Goal: Task Accomplishment & Management: Manage account settings

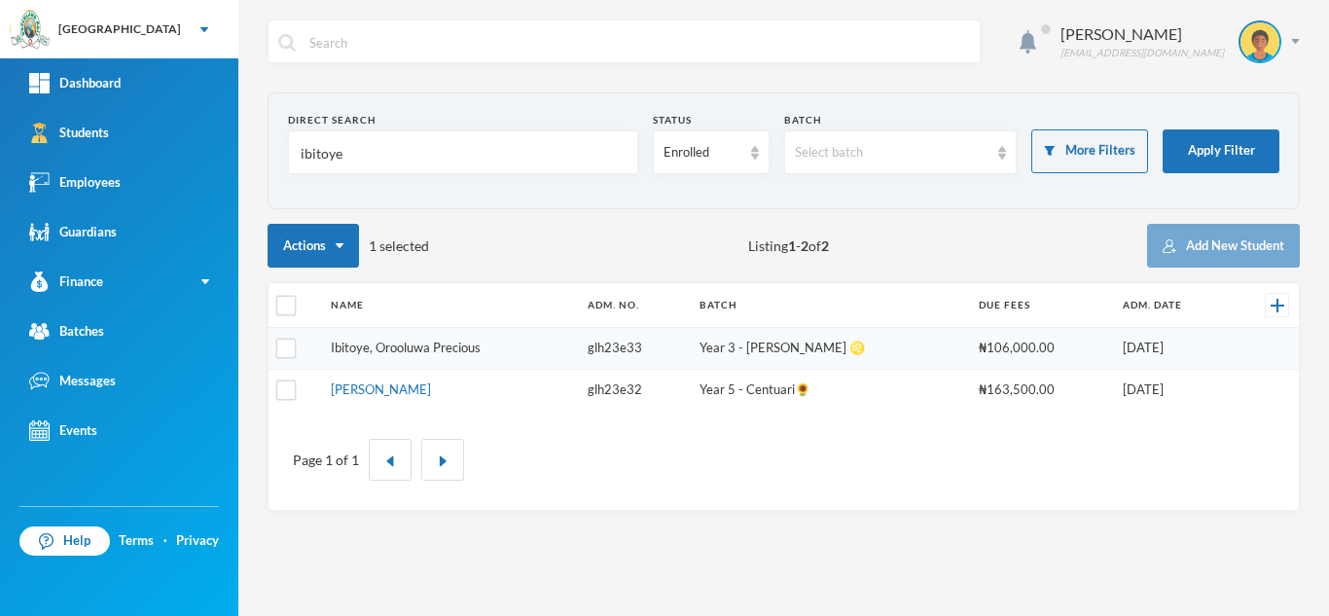
type input "ibitoye"
click at [394, 343] on link "Ibitoye, Orooluwa Precious" at bounding box center [406, 348] width 150 height 16
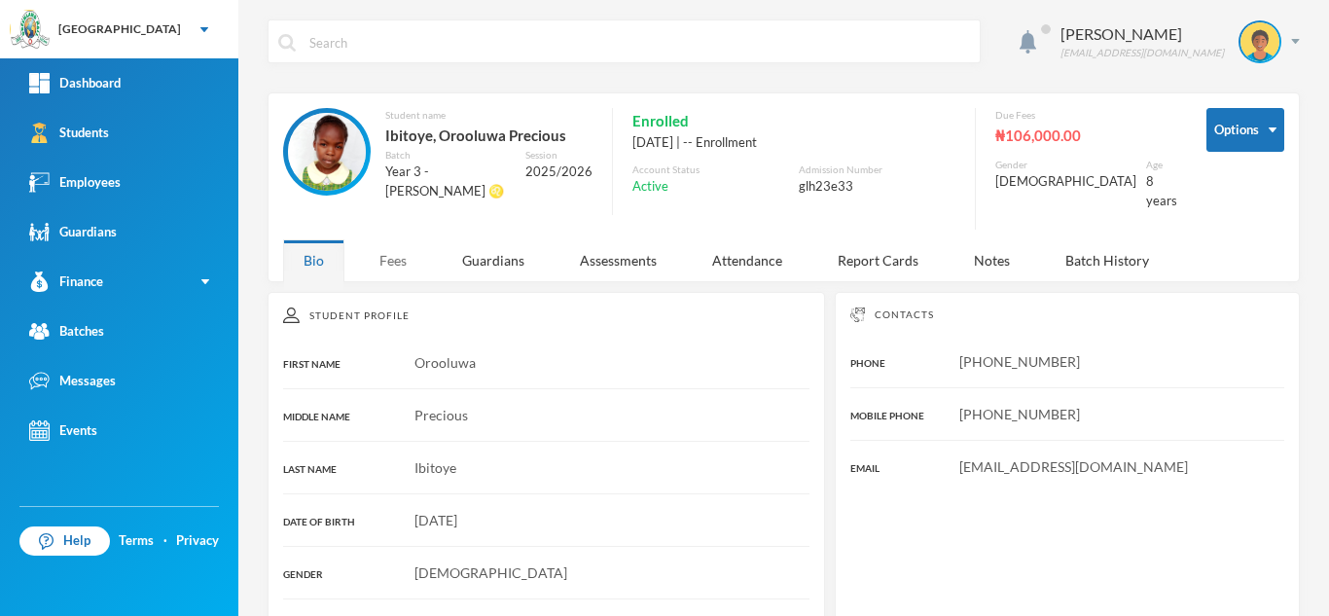
click at [403, 247] on div "Fees" at bounding box center [393, 260] width 68 height 42
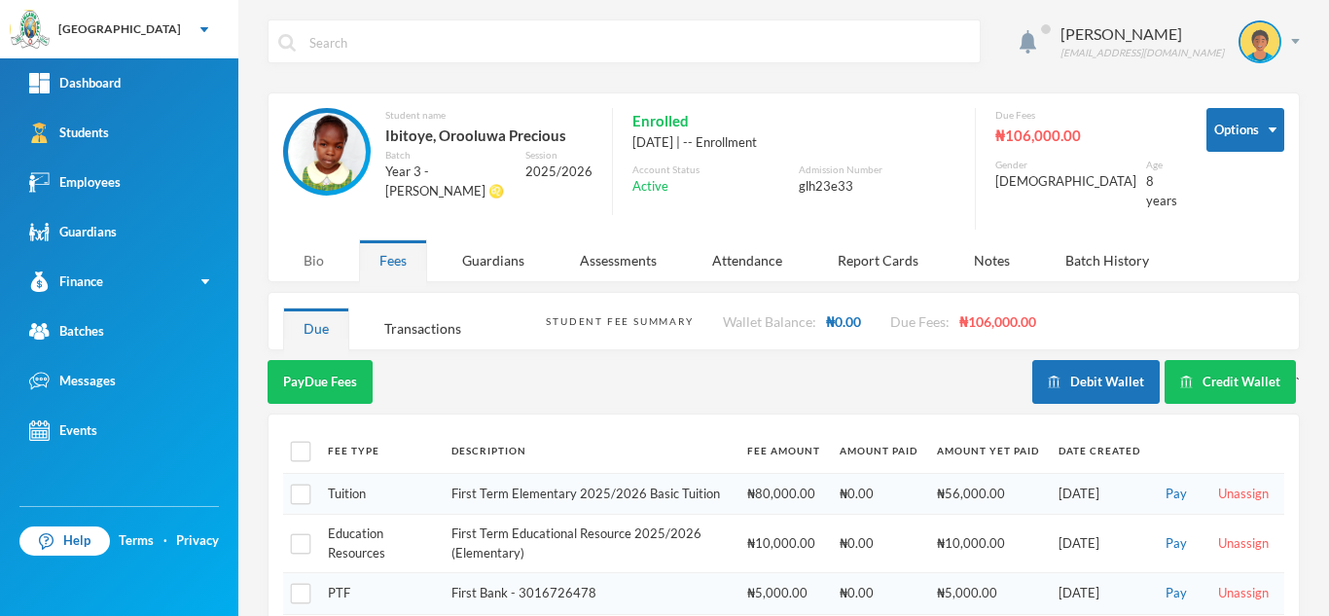
click at [319, 241] on div "Bio" at bounding box center [313, 260] width 61 height 42
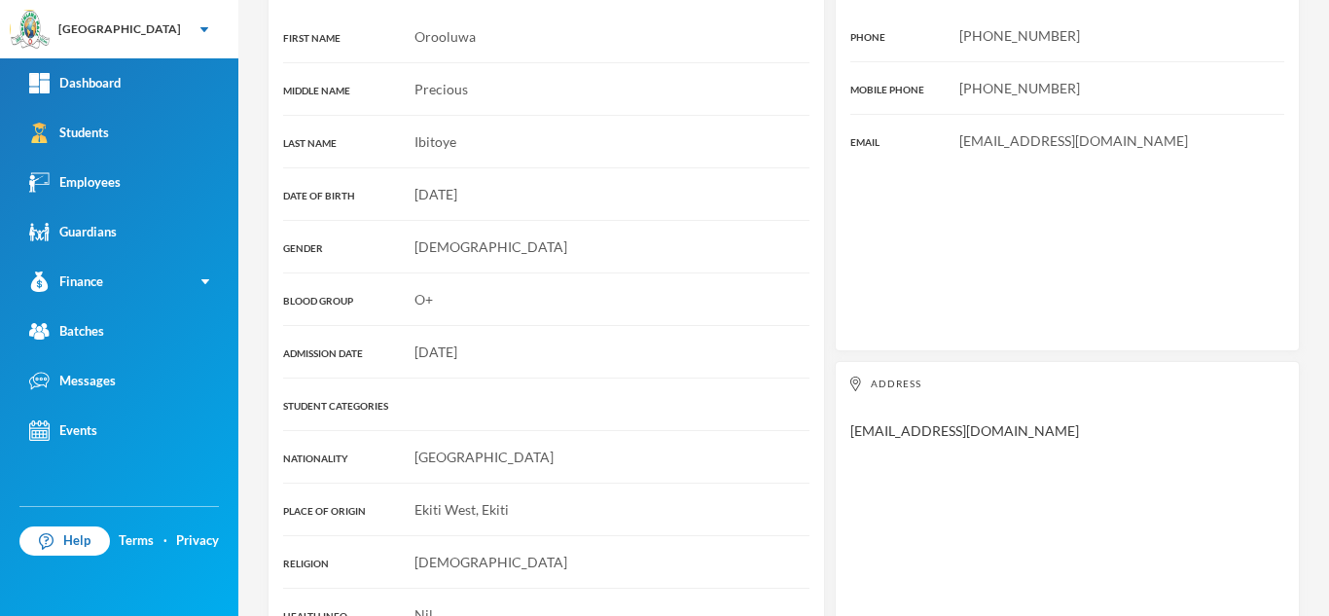
scroll to position [324, 0]
click at [153, 141] on link "Students" at bounding box center [119, 133] width 238 height 50
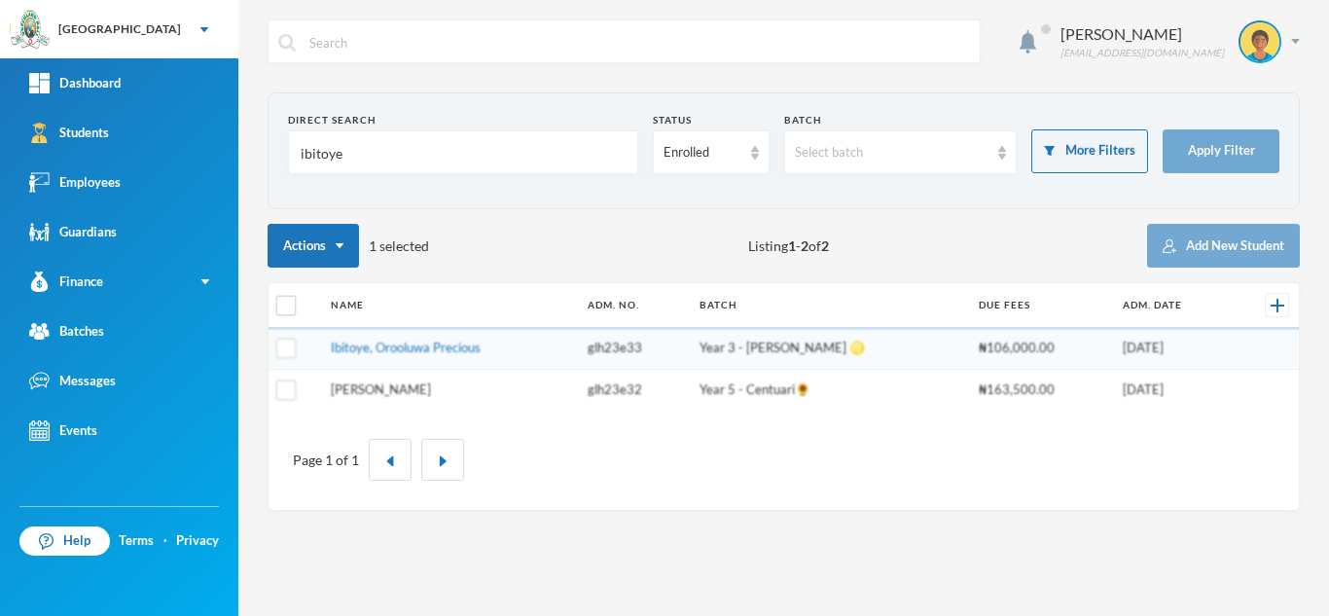
click at [395, 389] on link "[PERSON_NAME]" at bounding box center [381, 389] width 100 height 16
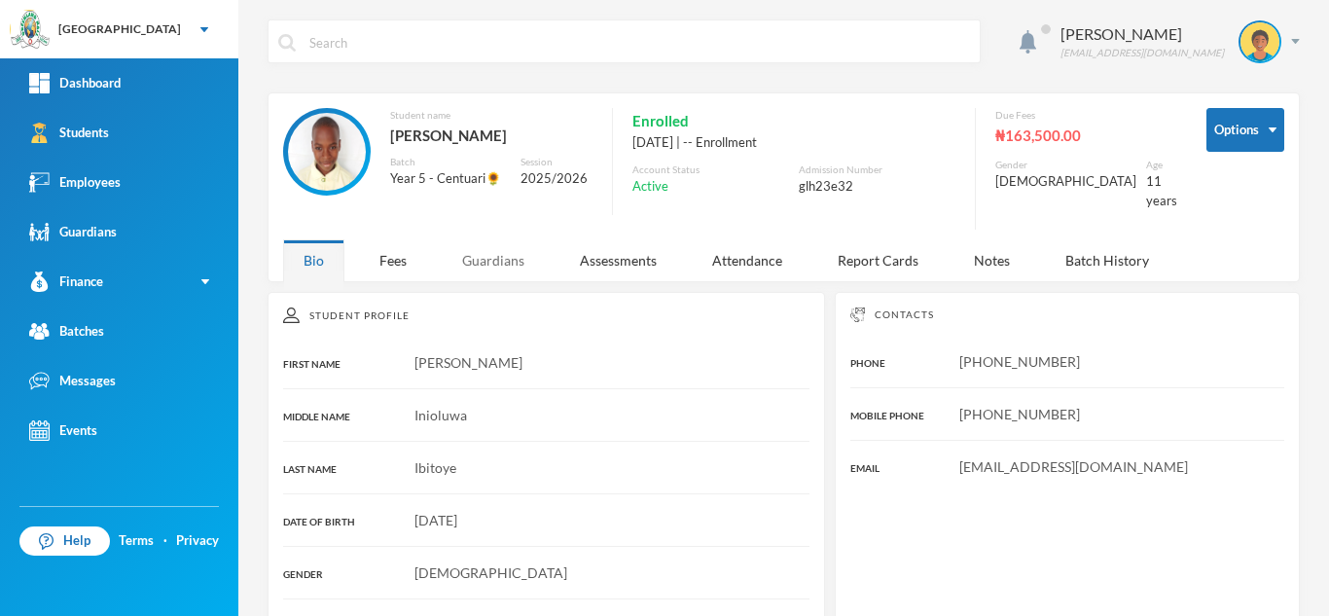
click at [513, 247] on div "Guardians" at bounding box center [493, 260] width 103 height 42
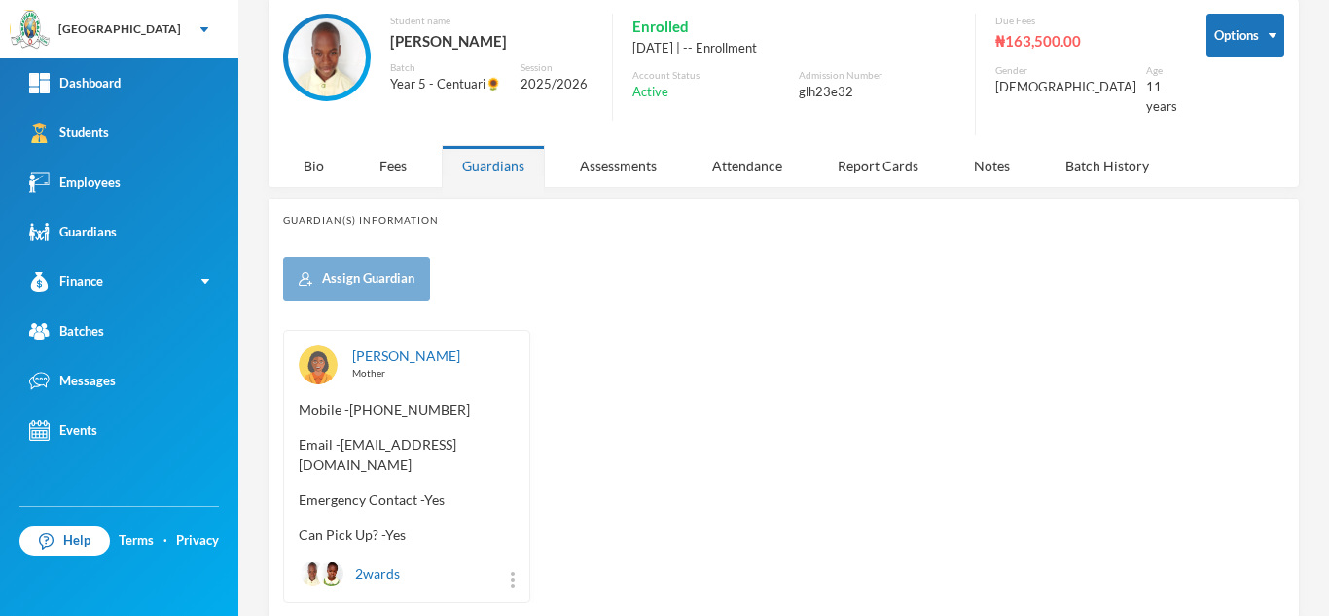
scroll to position [128, 0]
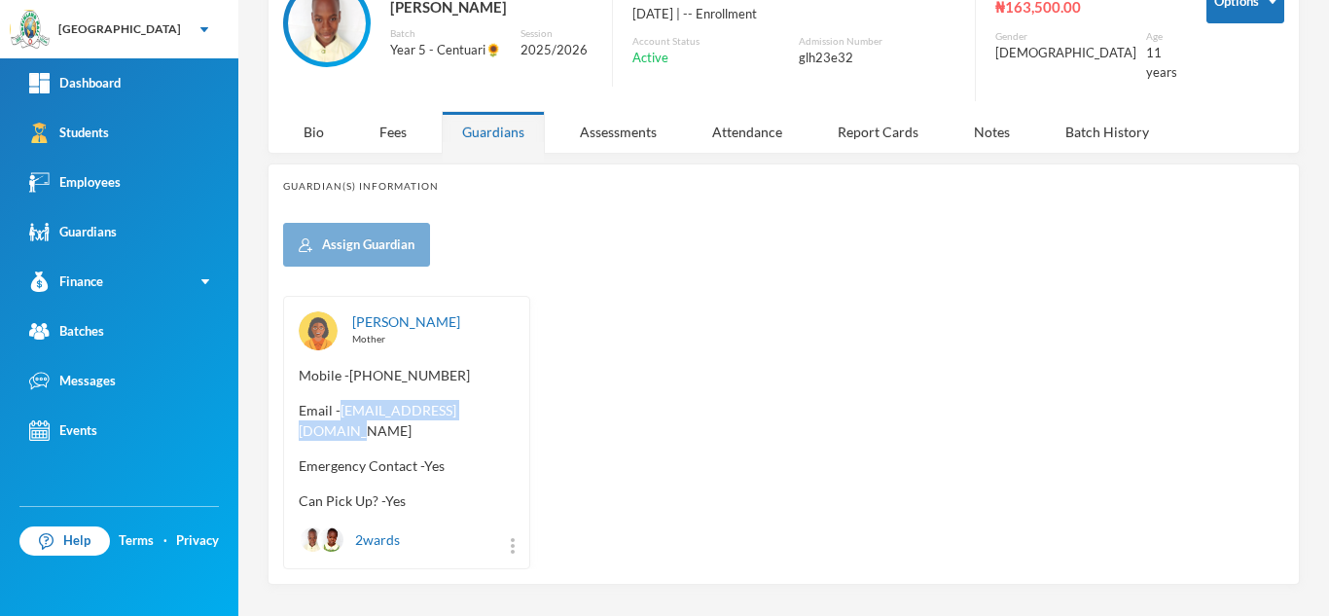
drag, startPoint x: 515, startPoint y: 399, endPoint x: 343, endPoint y: 401, distance: 171.2
click at [343, 401] on div "Ibitoye, Oluwafunmike Mother Mobile - +234 809 776 4007 Email - Agbekealarina@g…" at bounding box center [406, 432] width 247 height 273
copy span "Agbekealarina@gmail.com"
click at [318, 118] on div "Bio" at bounding box center [313, 132] width 61 height 42
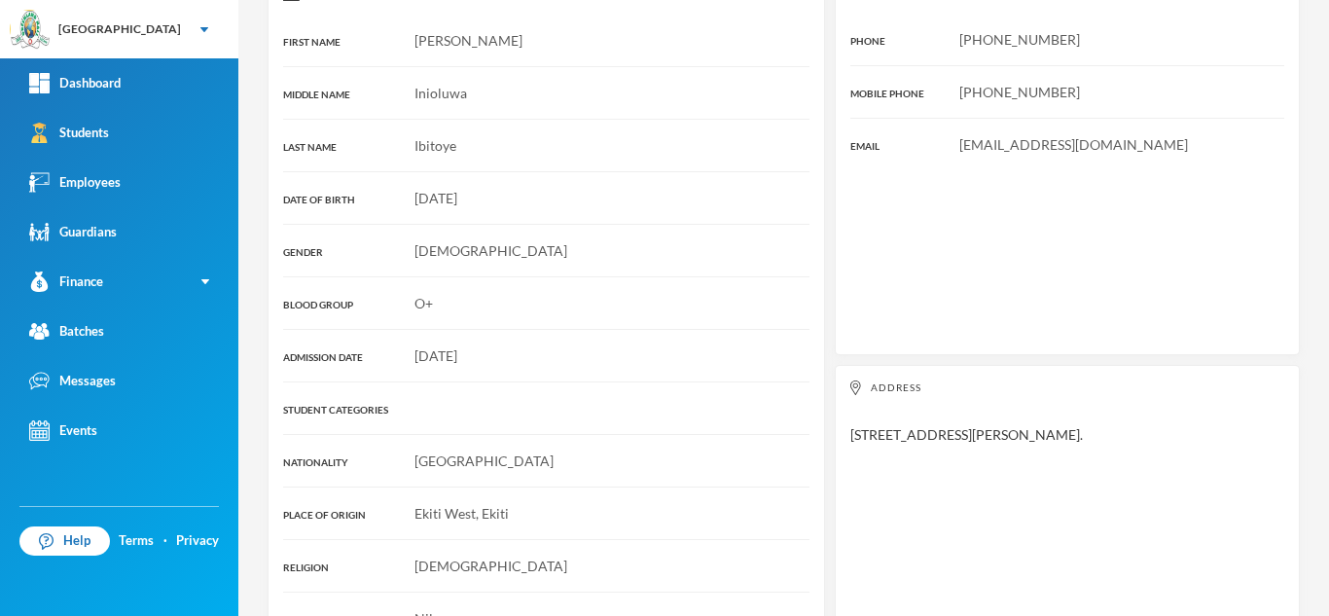
scroll to position [326, 0]
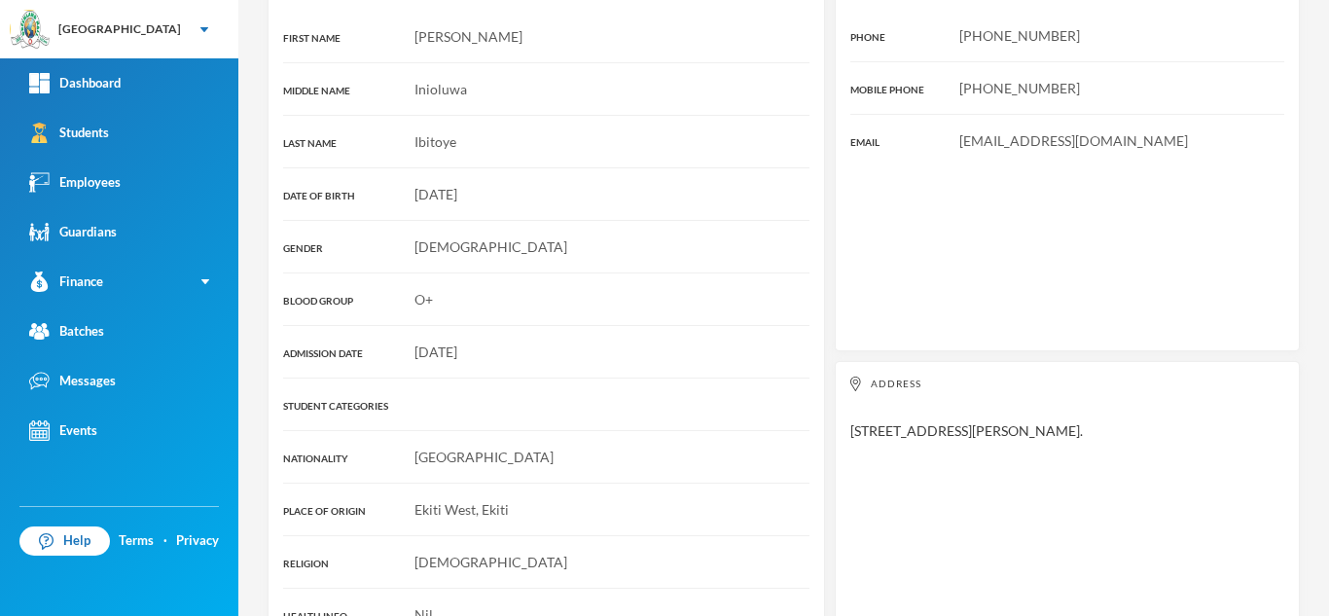
drag, startPoint x: 1153, startPoint y: 415, endPoint x: 847, endPoint y: 418, distance: 305.5
click at [847, 418] on div "Address No 8, Alhaji Sulaimon Street, Aboro, Ogun State." at bounding box center [1067, 501] width 465 height 280
copy div "[STREET_ADDRESS][PERSON_NAME]."
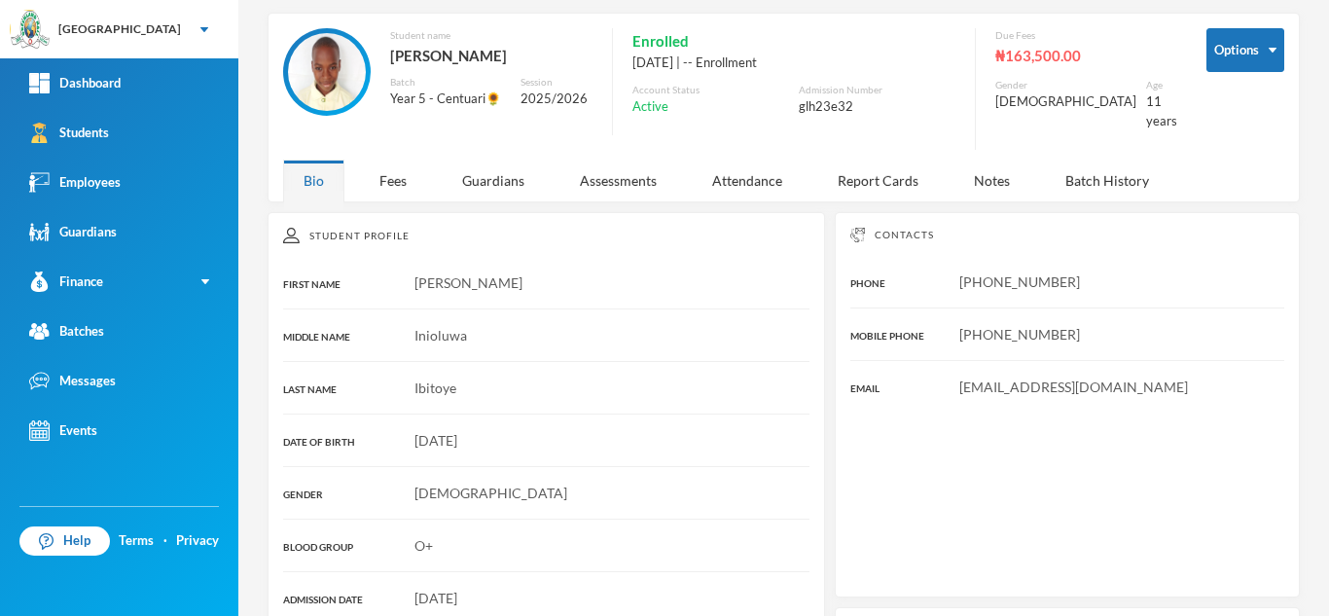
scroll to position [66, 0]
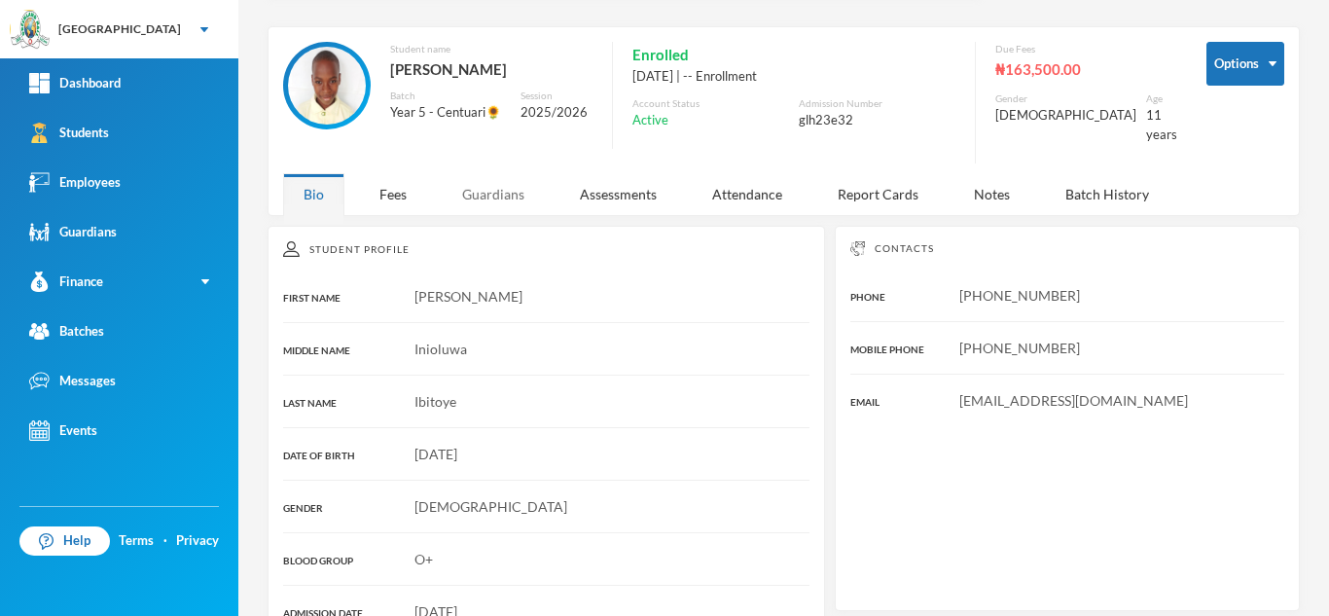
click at [492, 173] on div "Guardians" at bounding box center [493, 194] width 103 height 42
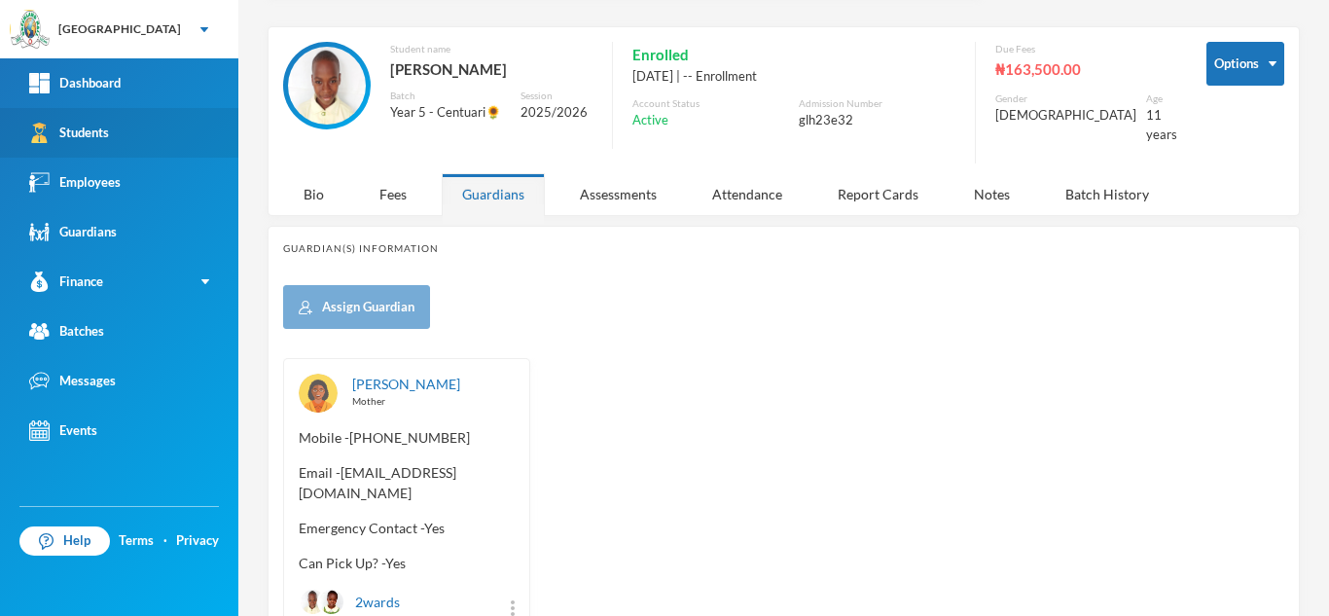
click at [128, 143] on link "Students" at bounding box center [119, 133] width 238 height 50
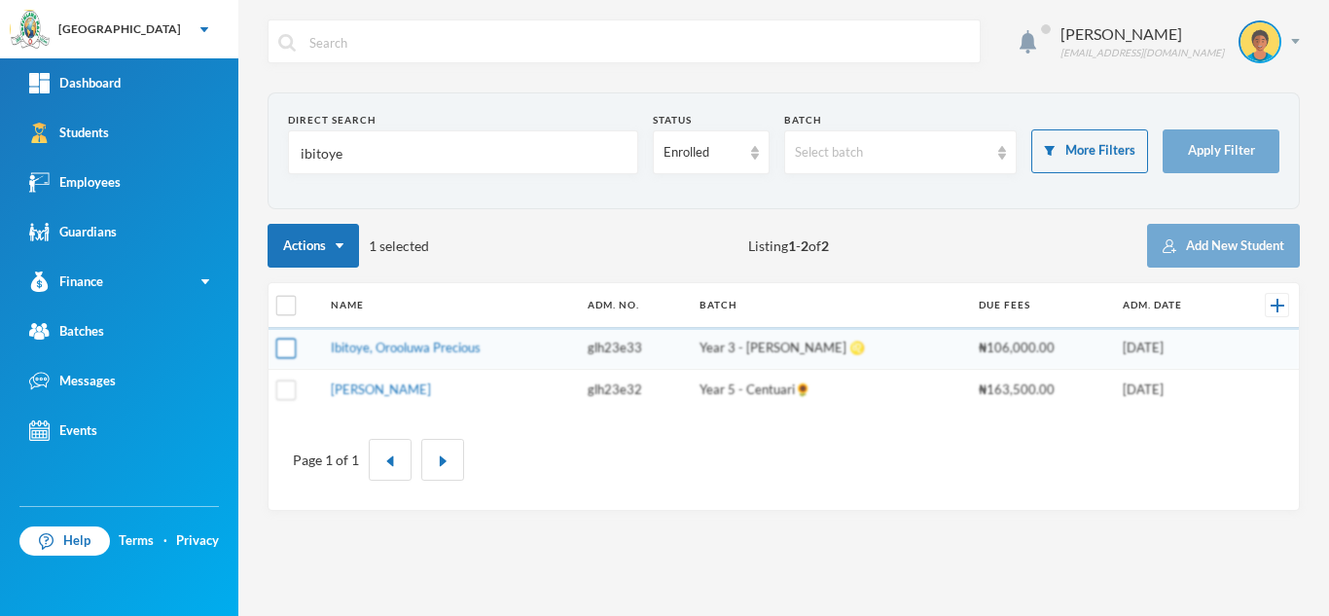
click at [292, 356] on input "checkbox" at bounding box center [286, 349] width 20 height 20
checkbox input "true"
click at [288, 305] on input "checkbox" at bounding box center [286, 306] width 20 height 20
checkbox input "true"
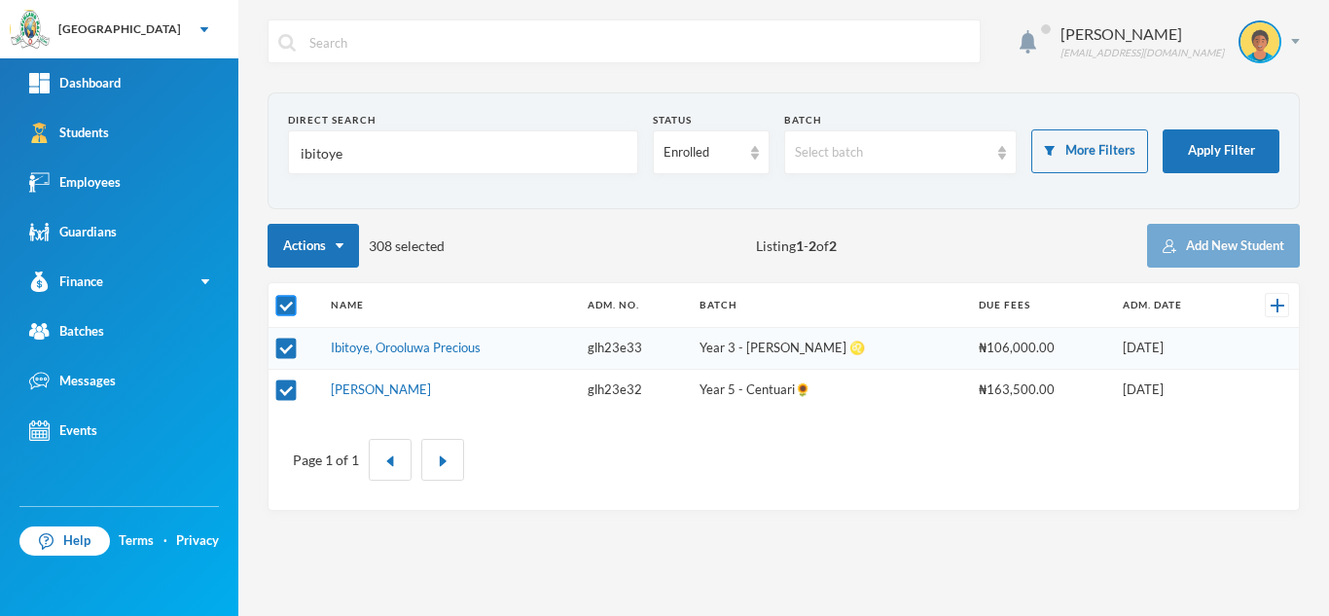
click at [288, 305] on input "checkbox" at bounding box center [286, 306] width 20 height 20
checkbox input "false"
click at [281, 348] on input "checkbox" at bounding box center [286, 349] width 20 height 20
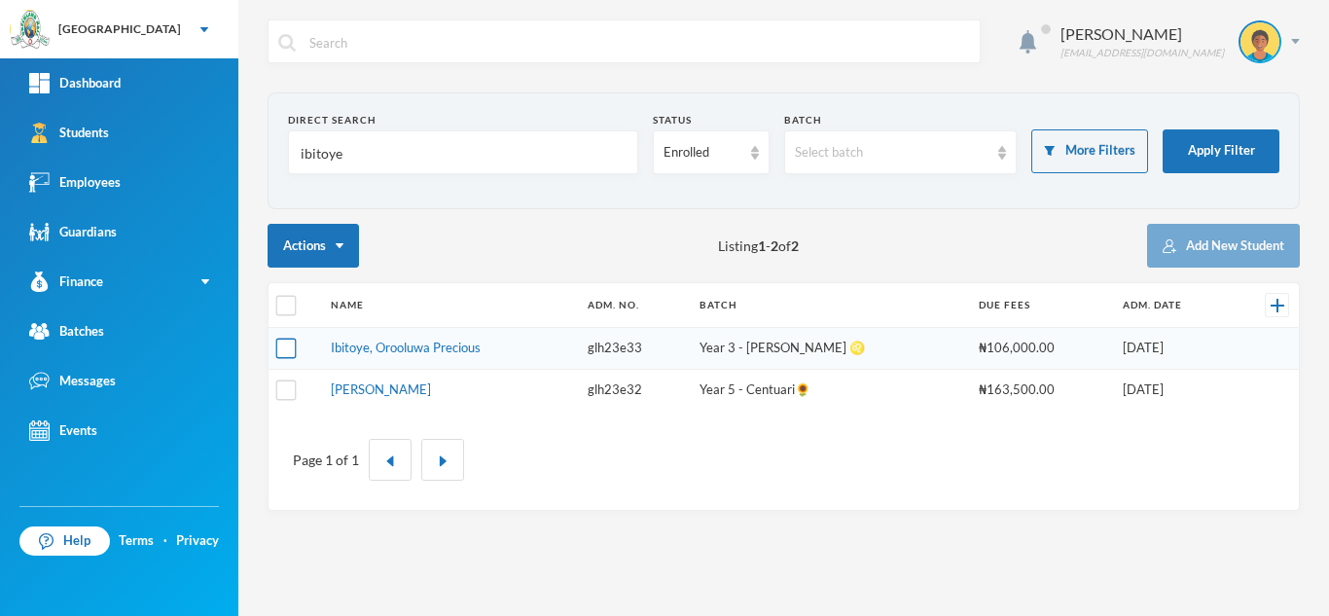
checkbox input "true"
click at [285, 385] on input "checkbox" at bounding box center [286, 389] width 20 height 20
checkbox input "true"
drag, startPoint x: 301, startPoint y: 163, endPoint x: 272, endPoint y: 170, distance: 29.0
click at [272, 170] on section "Direct Search ibitoye Status Enrolled Batch Select batch More Filters Apply Fil…" at bounding box center [784, 150] width 1032 height 117
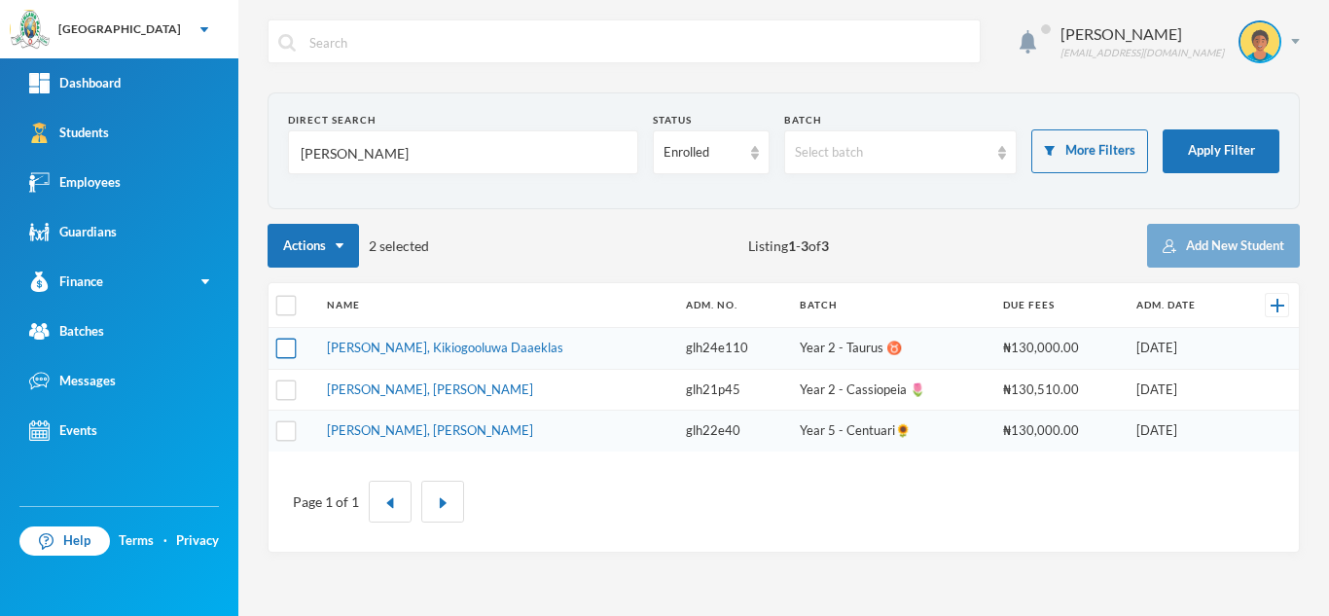
type input "yusuf"
click at [292, 348] on input "checkbox" at bounding box center [286, 349] width 20 height 20
checkbox input "true"
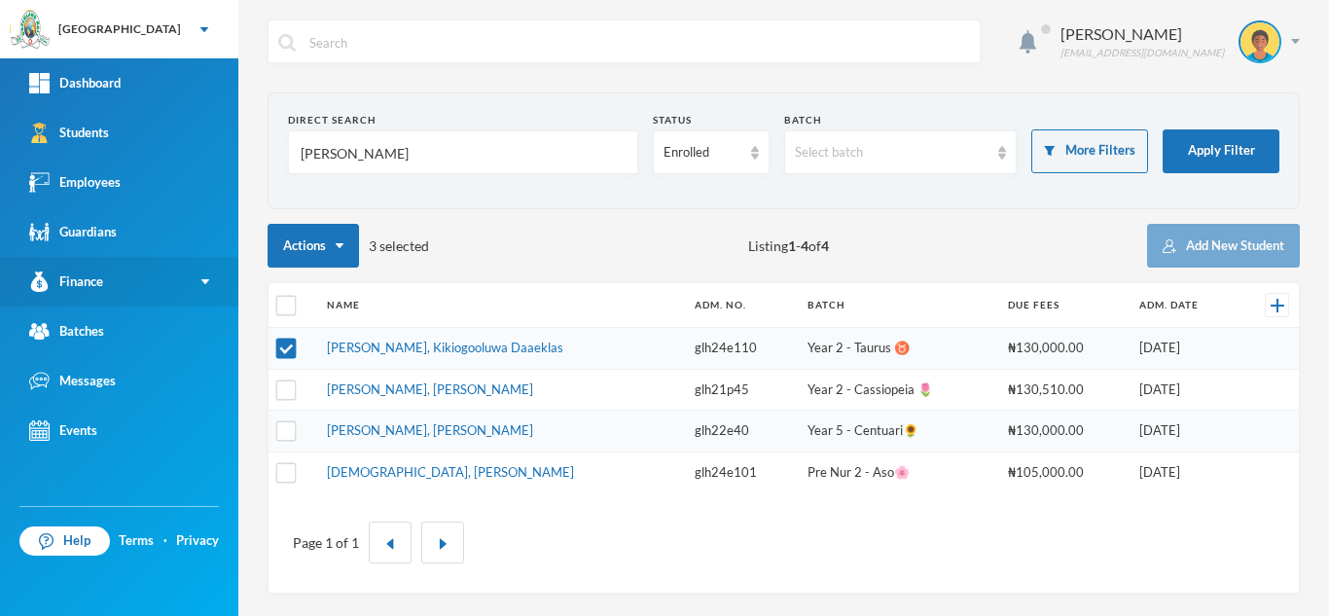
click at [170, 289] on link "Finance" at bounding box center [119, 282] width 238 height 50
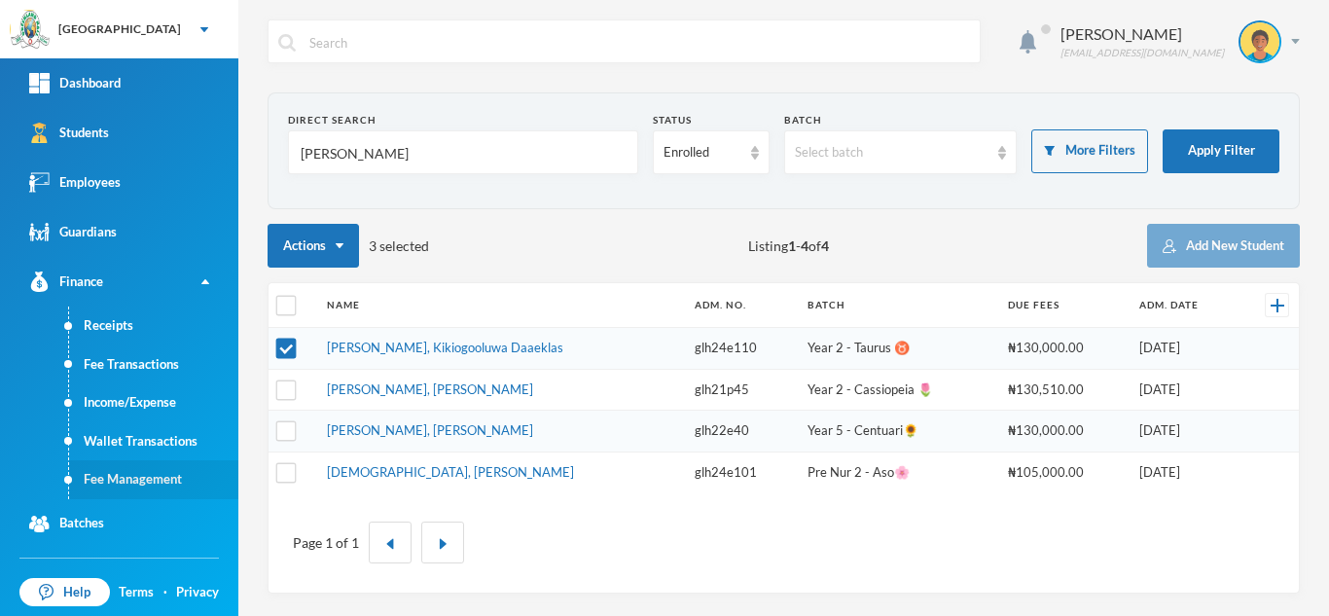
click at [111, 476] on link "Fee Management" at bounding box center [153, 479] width 169 height 39
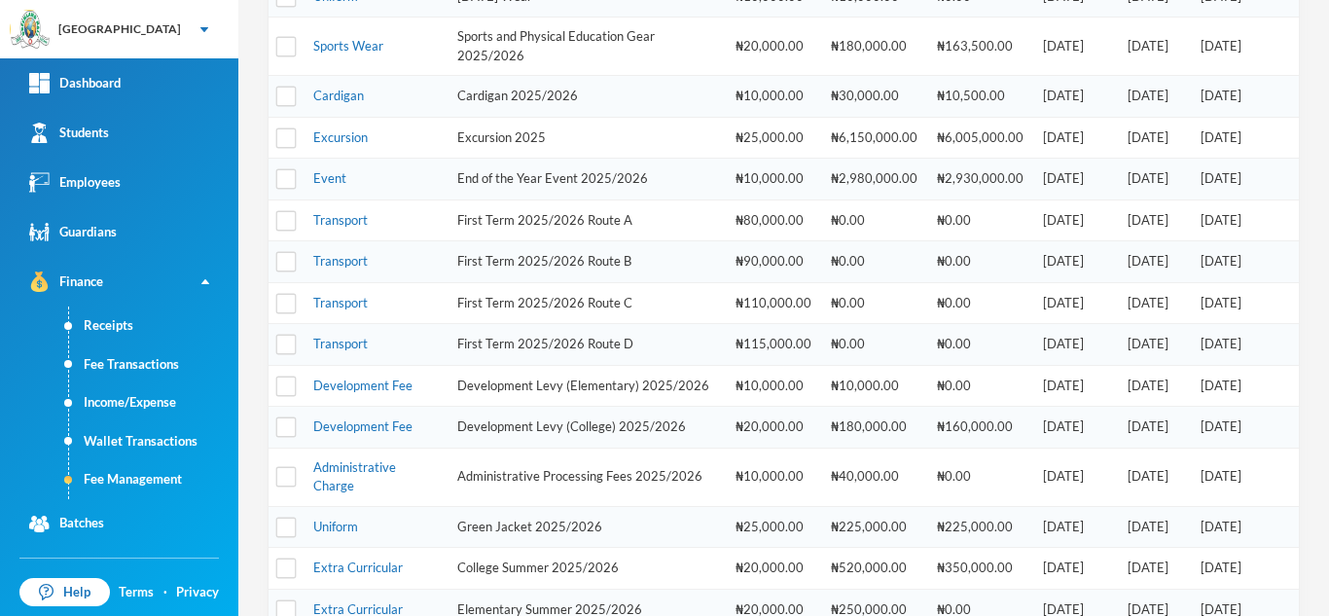
scroll to position [474, 0]
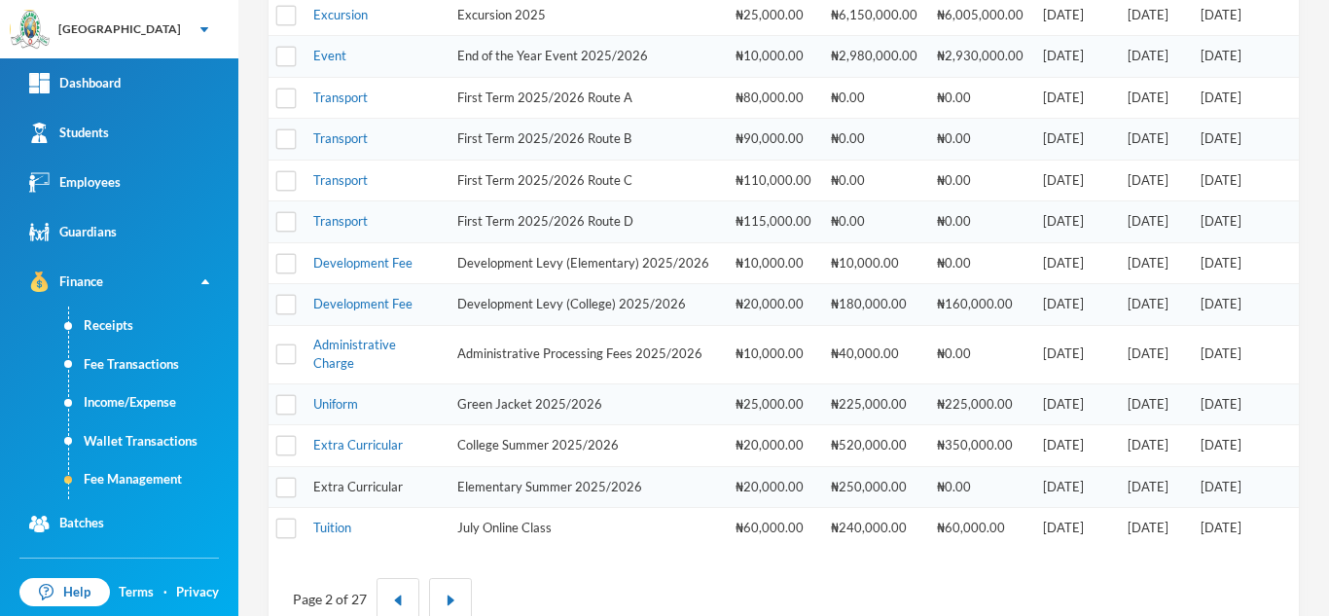
click at [343, 494] on link "Extra Curricular" at bounding box center [358, 487] width 90 height 16
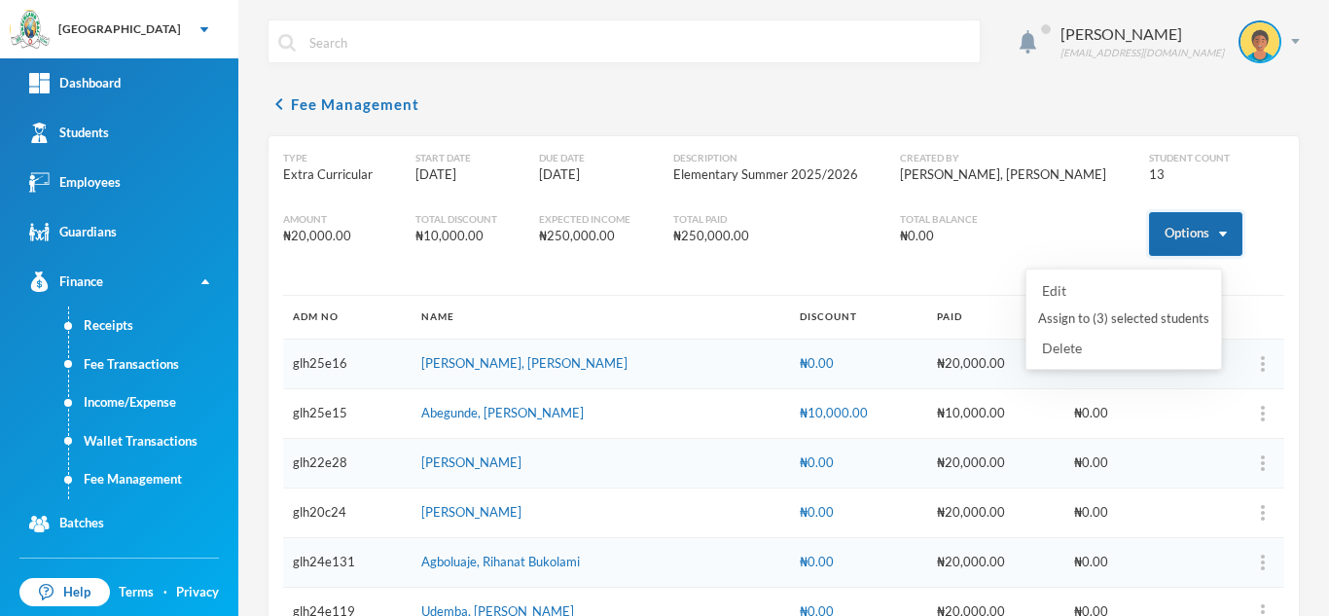
click at [1167, 239] on button "Options" at bounding box center [1195, 234] width 93 height 44
click at [1128, 320] on button "Assign to ( 3 ) selected students" at bounding box center [1123, 319] width 175 height 35
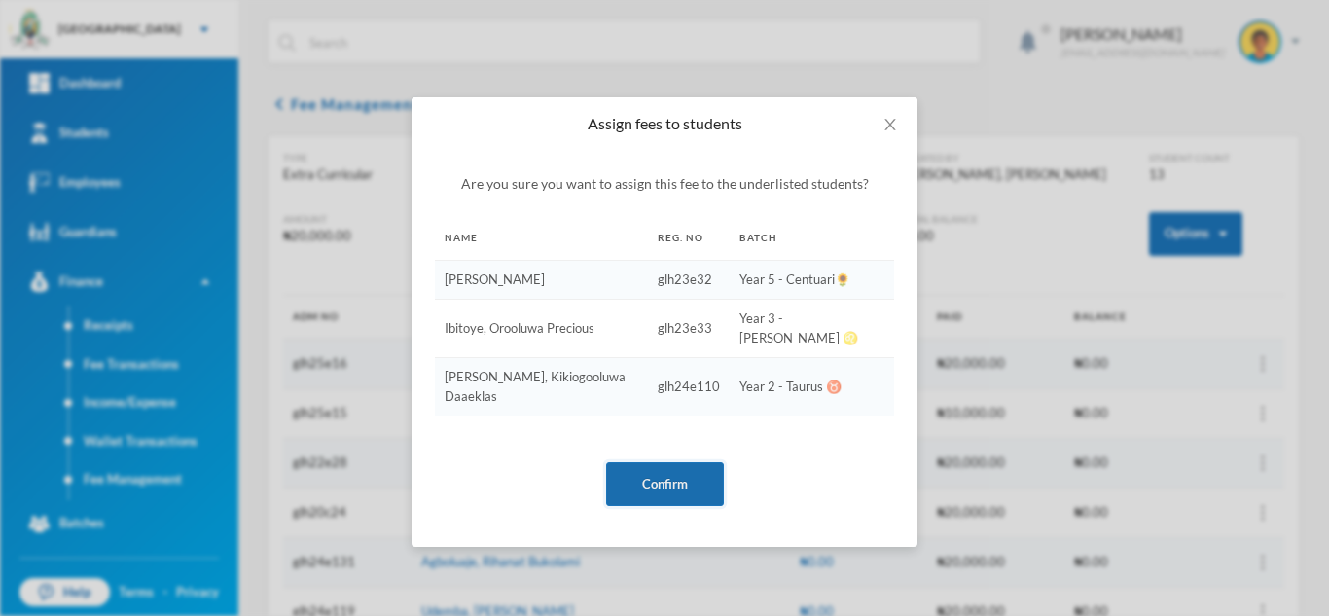
click at [671, 462] on button "Confirm" at bounding box center [665, 484] width 118 height 44
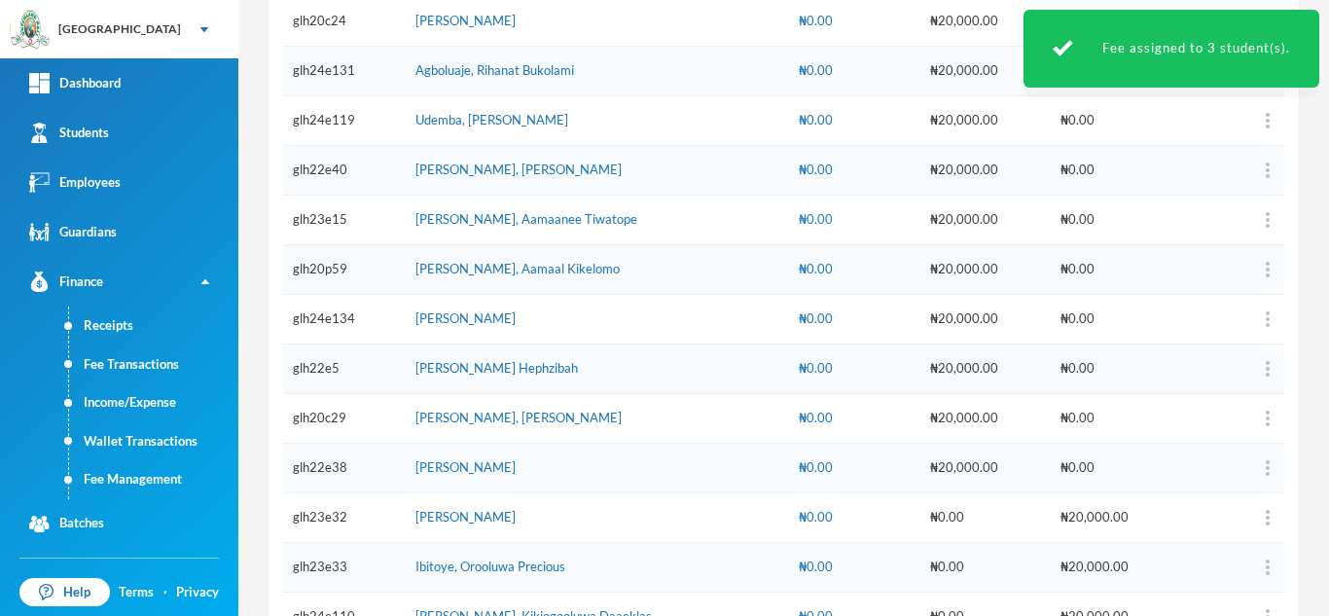
scroll to position [552, 0]
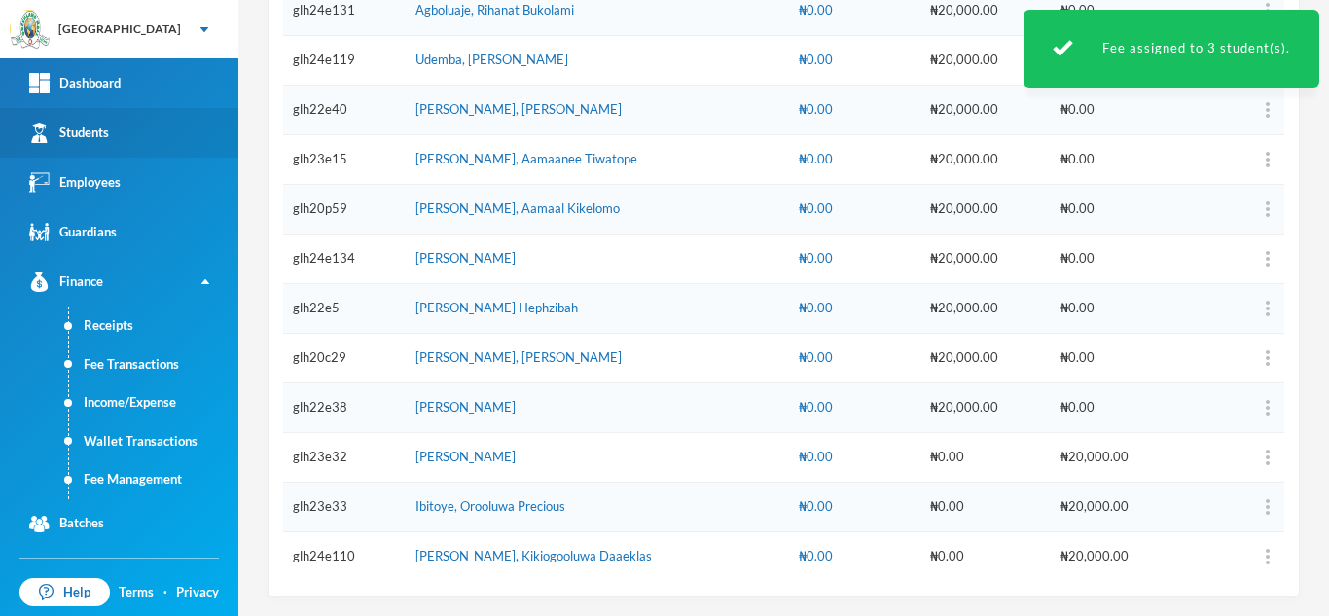
click at [130, 142] on link "Students" at bounding box center [119, 133] width 238 height 50
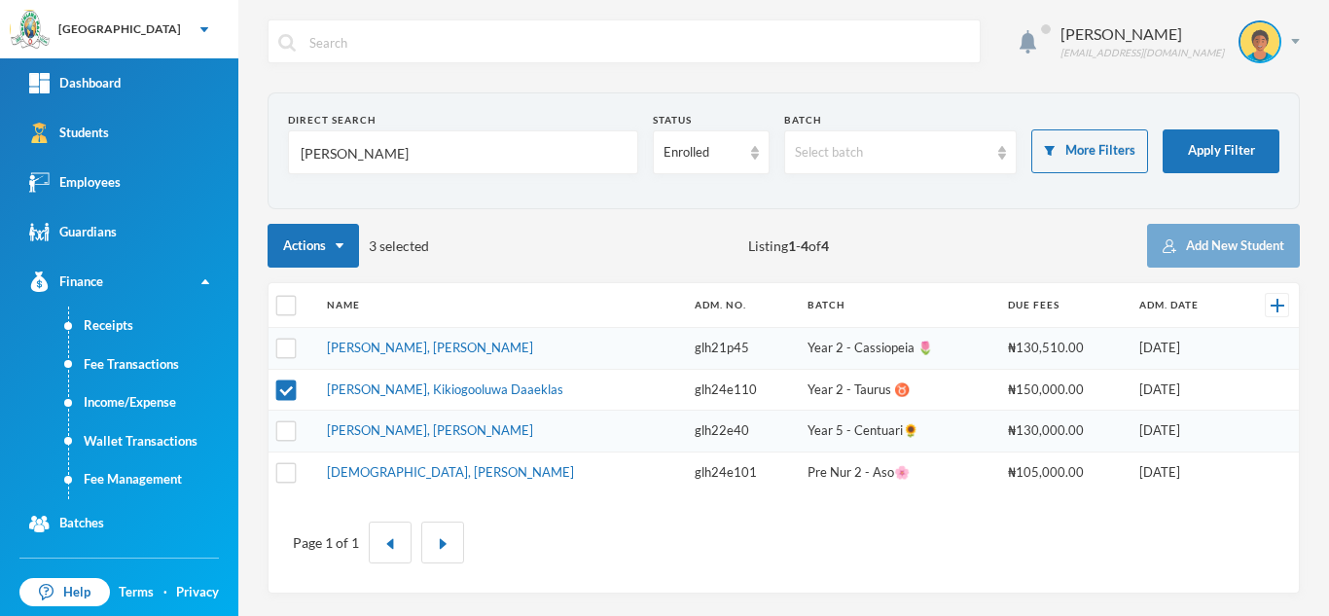
click at [510, 299] on th "Name" at bounding box center [501, 305] width 368 height 45
click at [287, 305] on input "checkbox" at bounding box center [286, 306] width 20 height 20
checkbox input "true"
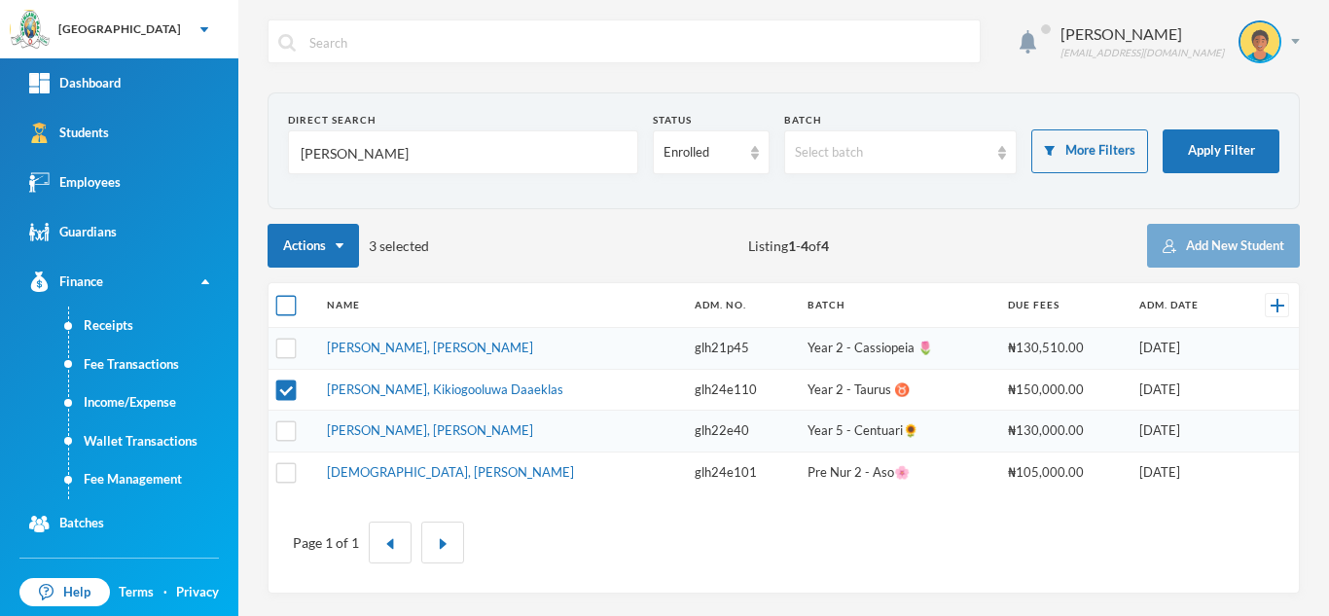
checkbox input "true"
click at [287, 305] on input "checkbox" at bounding box center [286, 306] width 20 height 20
checkbox input "false"
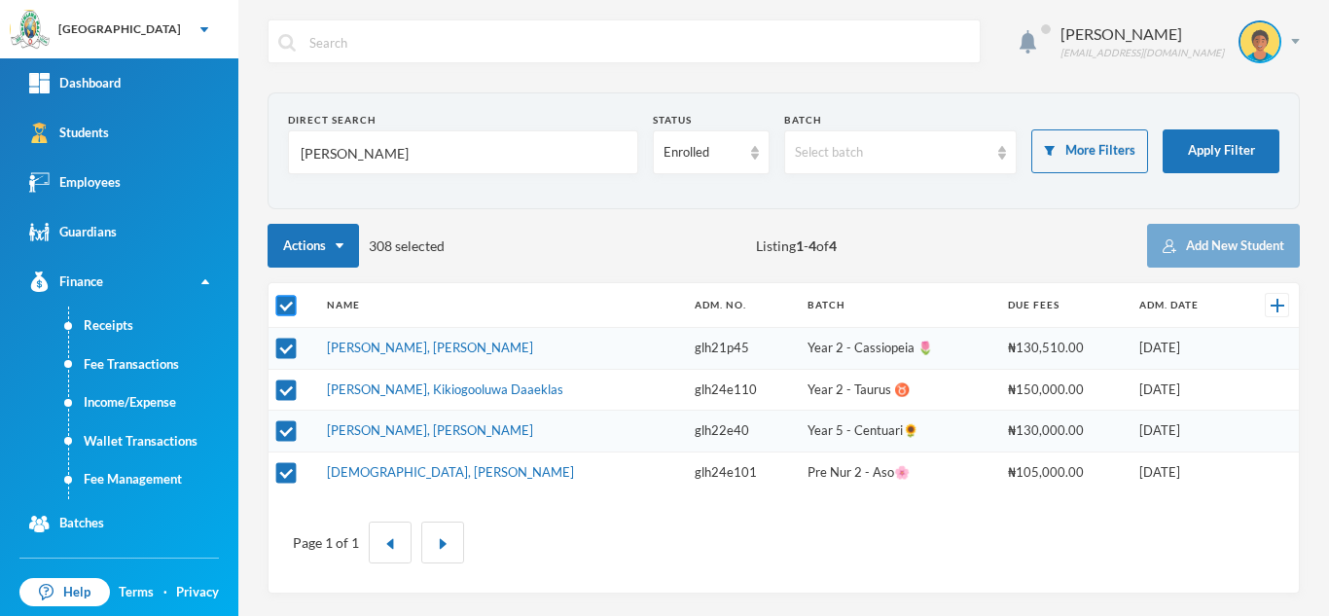
checkbox input "false"
drag, startPoint x: 366, startPoint y: 163, endPoint x: 251, endPoint y: 136, distance: 118.0
click at [251, 136] on div "Aderogba Olumide olumide.aderogba@greenlandhall.org Direct Search yusuf Status …" at bounding box center [783, 308] width 1091 height 616
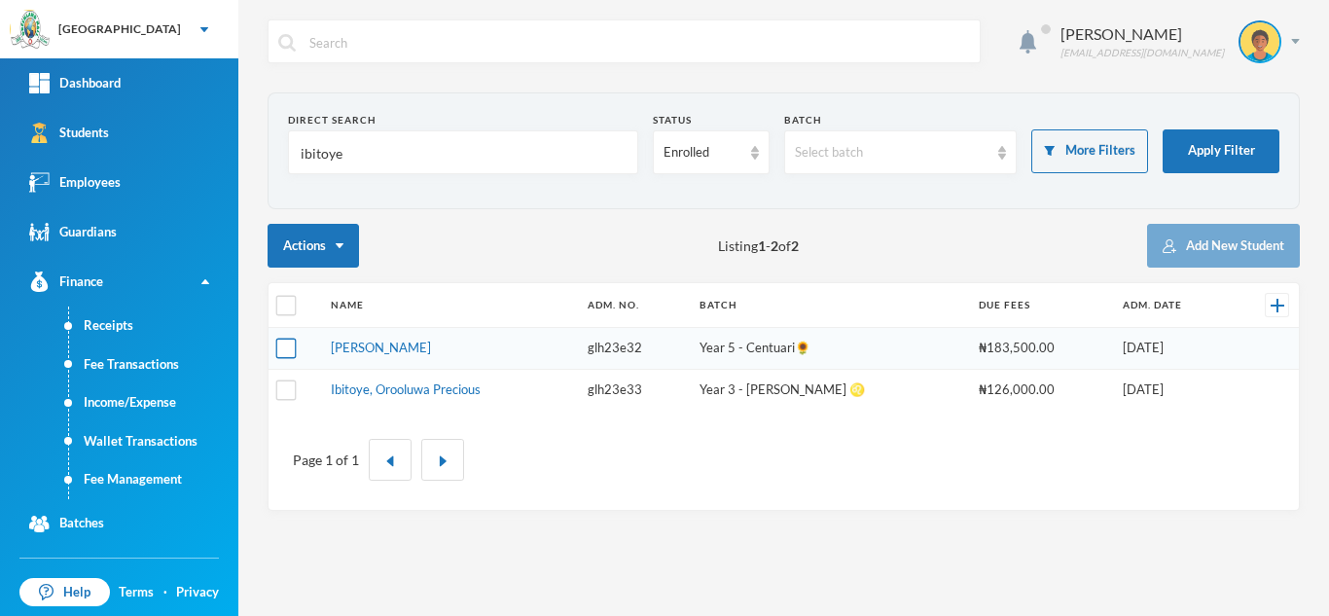
type input "ibitoye"
click at [281, 354] on input "checkbox" at bounding box center [286, 349] width 20 height 20
checkbox input "true"
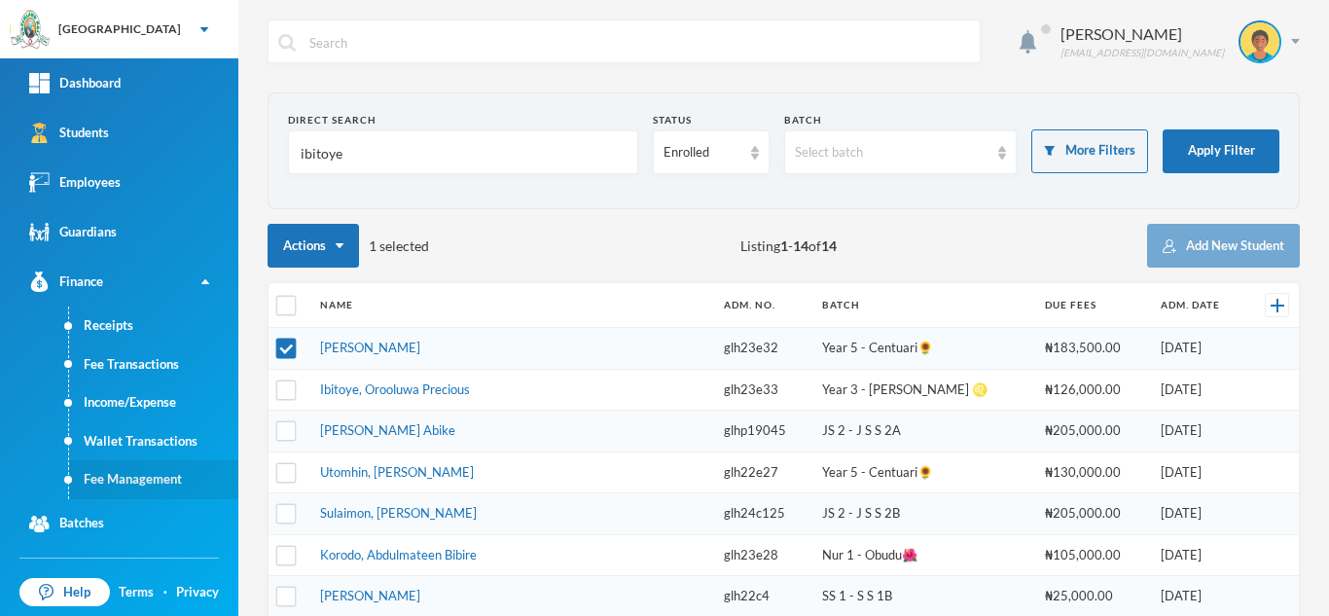
click at [175, 469] on link "Fee Management" at bounding box center [153, 479] width 169 height 39
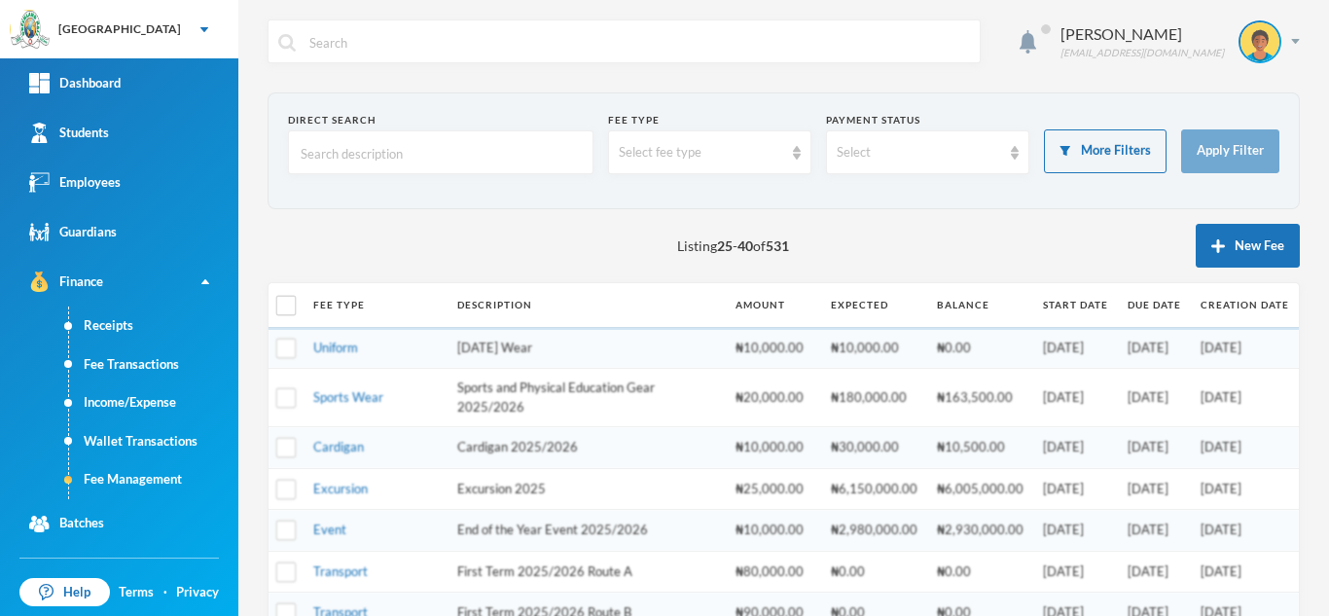
scroll to position [544, 0]
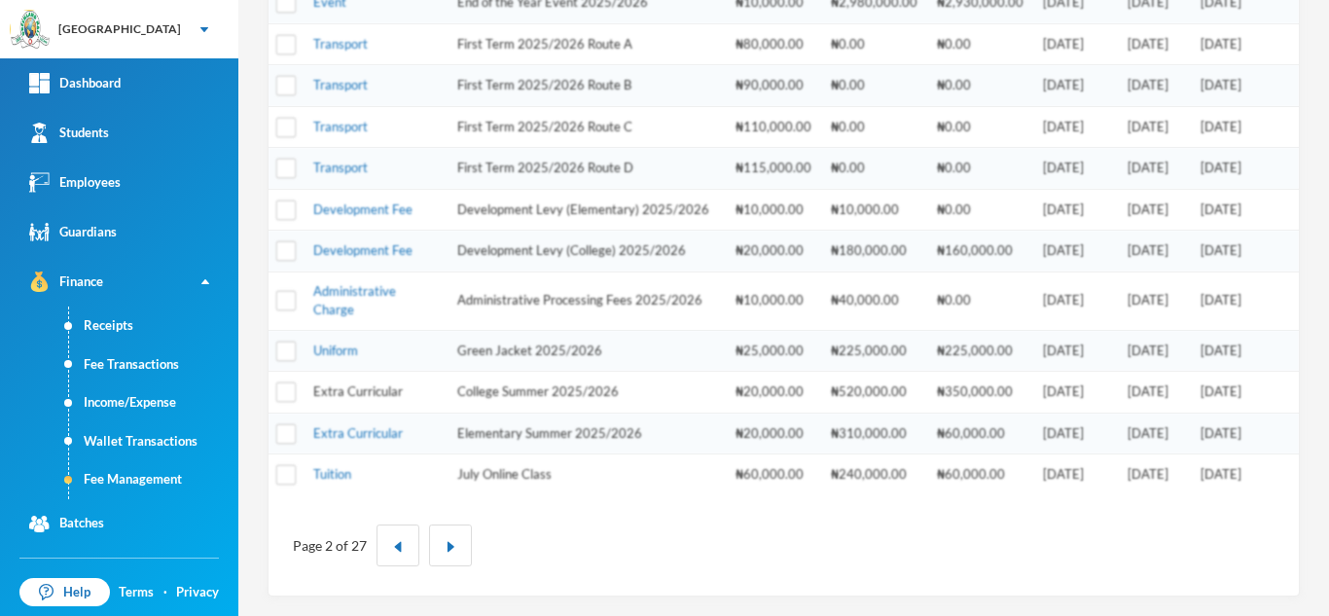
click at [341, 395] on link "Extra Curricular" at bounding box center [358, 391] width 90 height 16
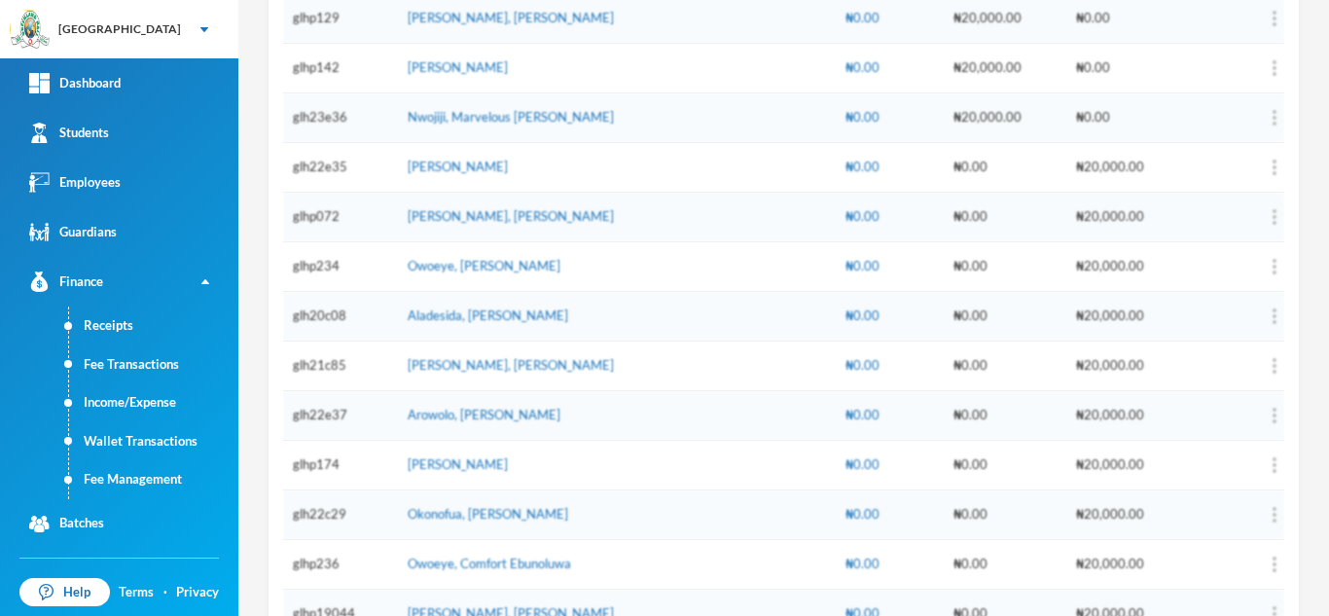
scroll to position [6, 0]
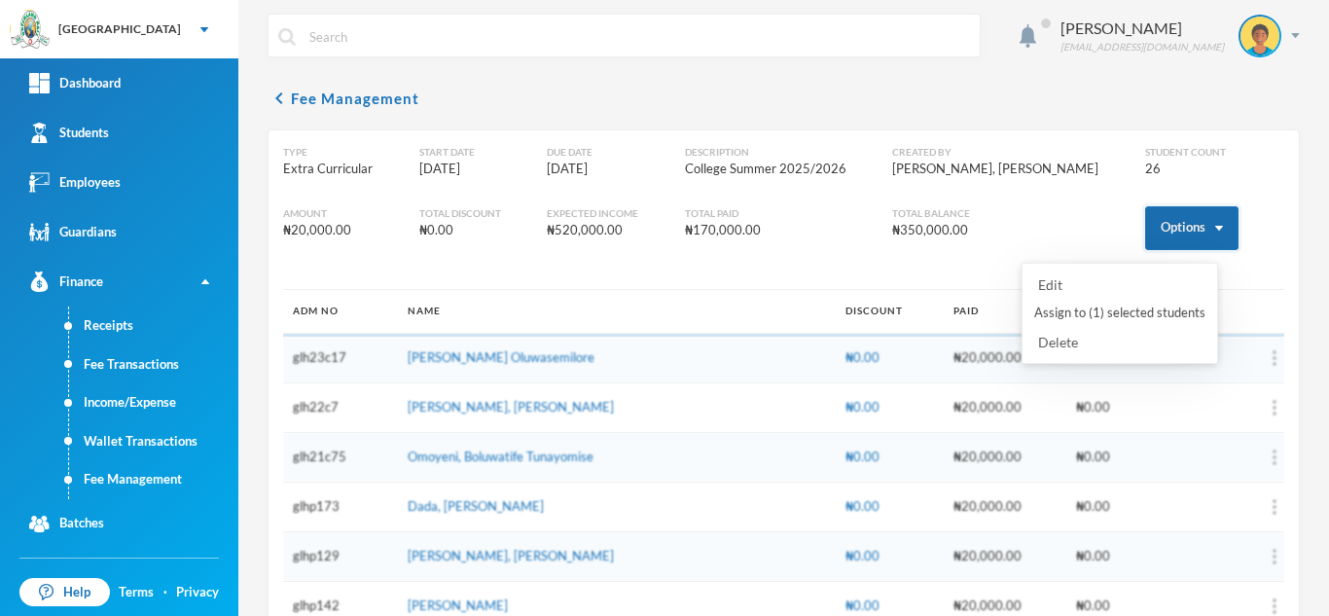
click at [1159, 223] on button "Options" at bounding box center [1191, 228] width 93 height 44
click at [1110, 323] on button "Assign to ( 1 ) selected students" at bounding box center [1119, 313] width 175 height 35
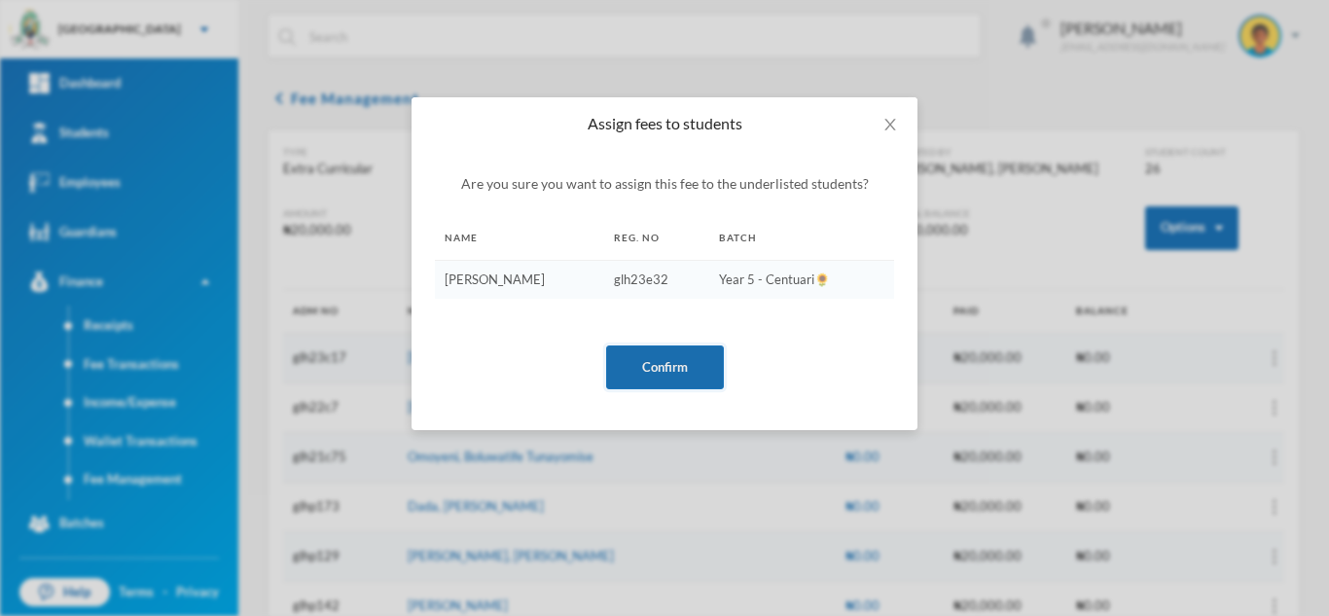
click at [662, 378] on button "Confirm" at bounding box center [665, 367] width 118 height 44
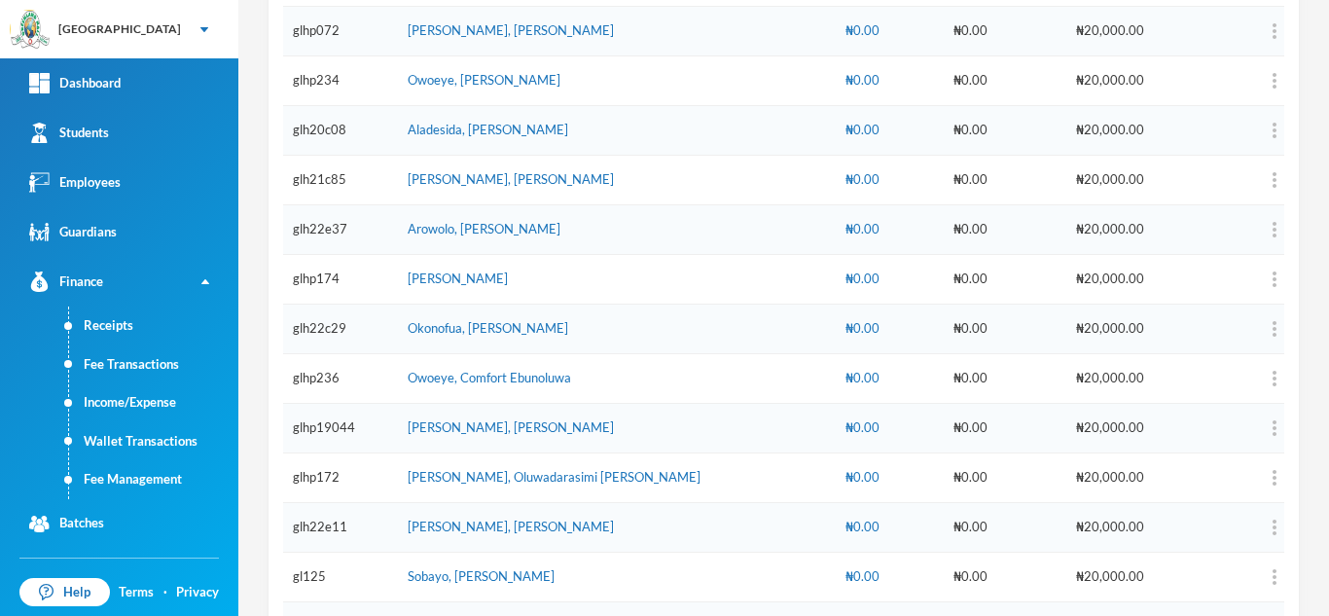
scroll to position [1097, 0]
